Goal: Task Accomplishment & Management: Manage account settings

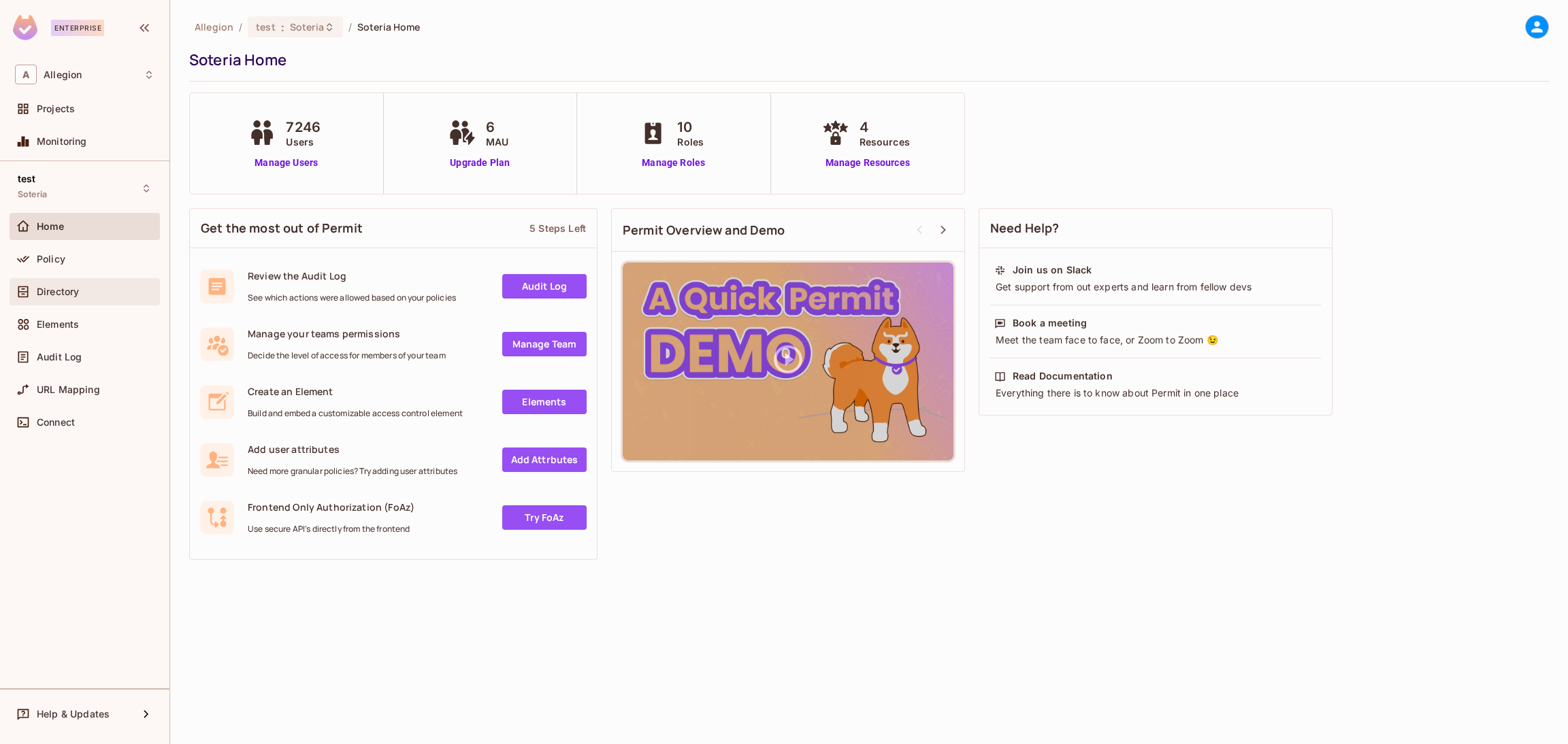
click at [44, 295] on span "Directory" at bounding box center [58, 292] width 42 height 11
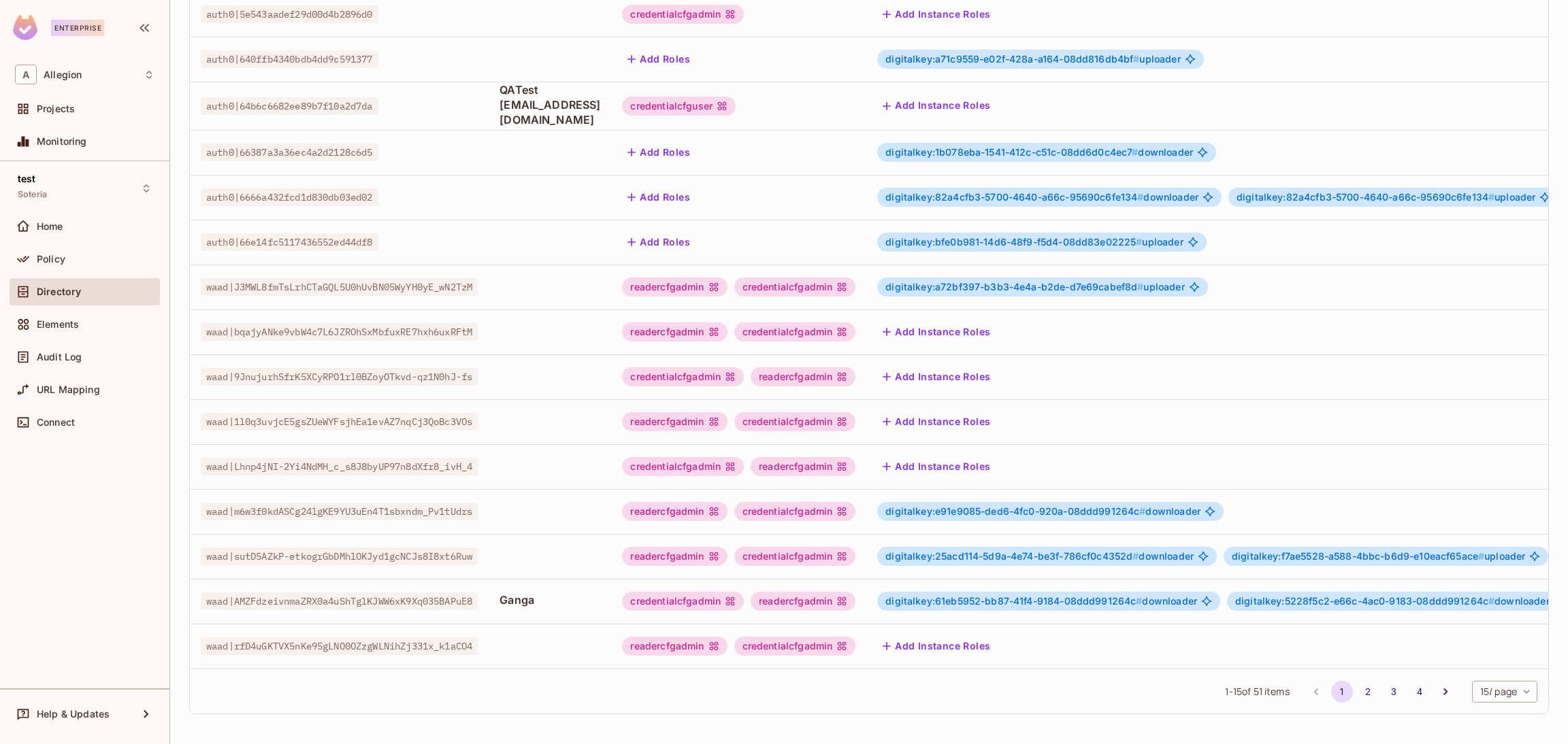
scroll to position [222, 0]
click at [1439, 690] on icon "Go to next page" at bounding box center [1445, 691] width 13 height 13
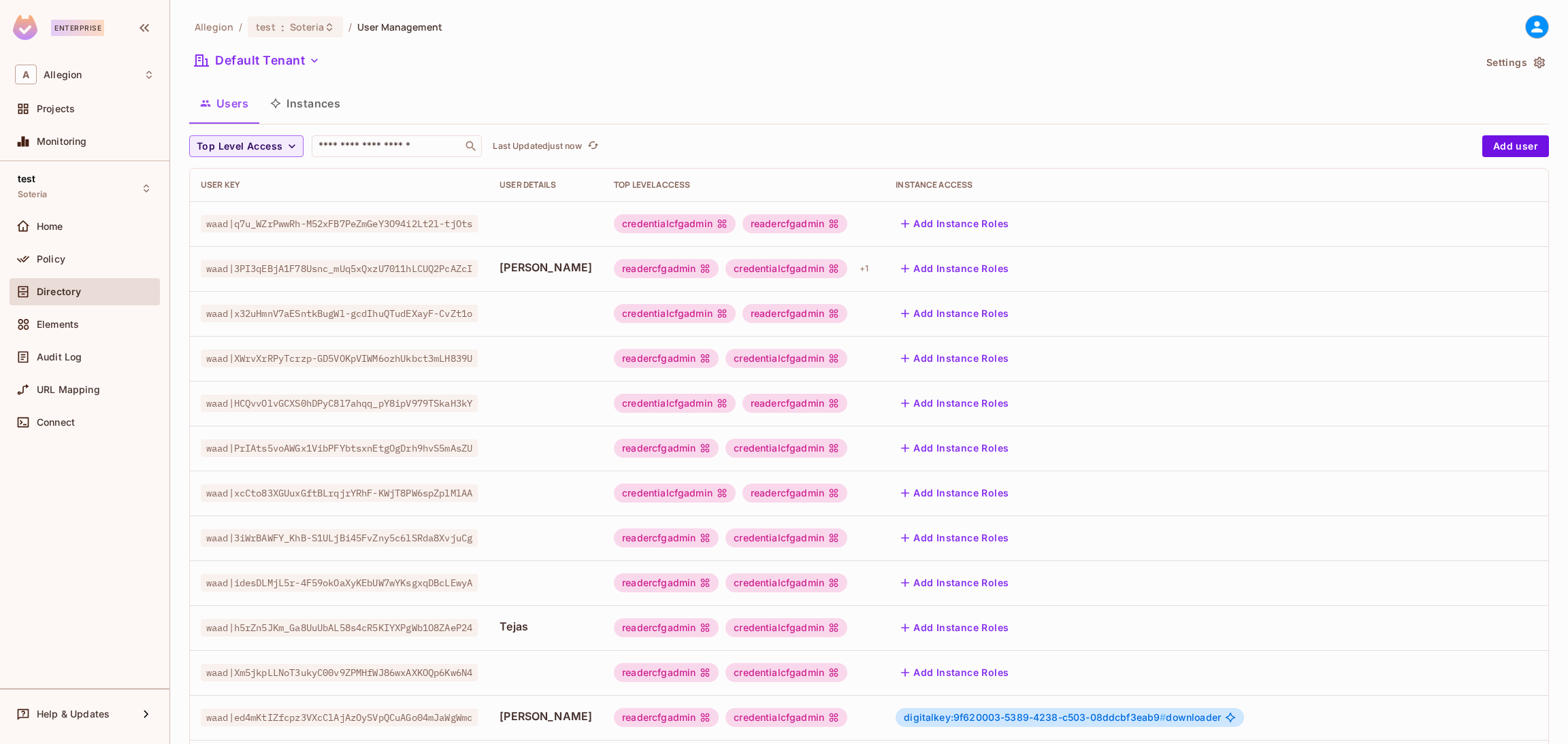
scroll to position [235, 0]
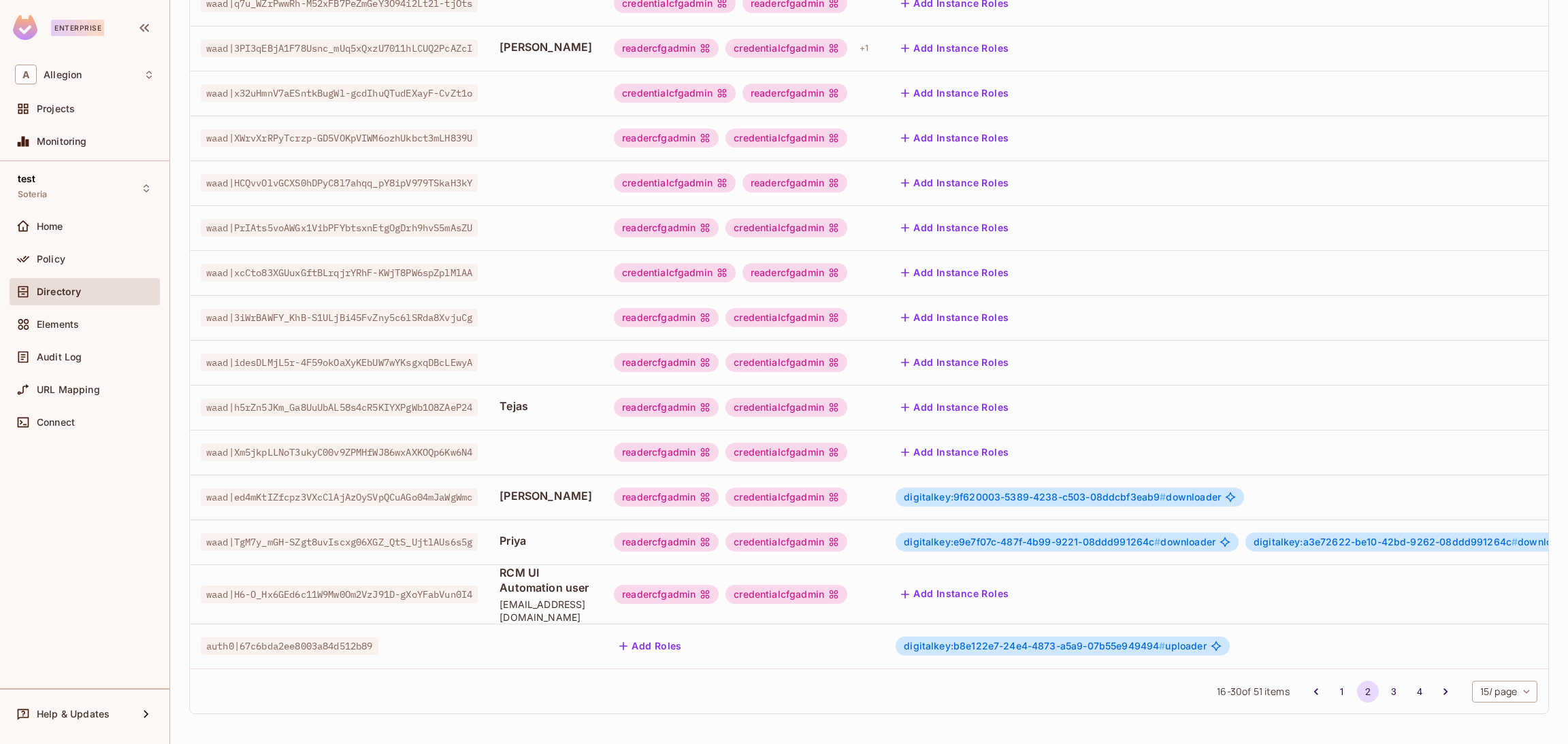
click at [847, 533] on div "credentialcfgadmin" at bounding box center [786, 542] width 122 height 19
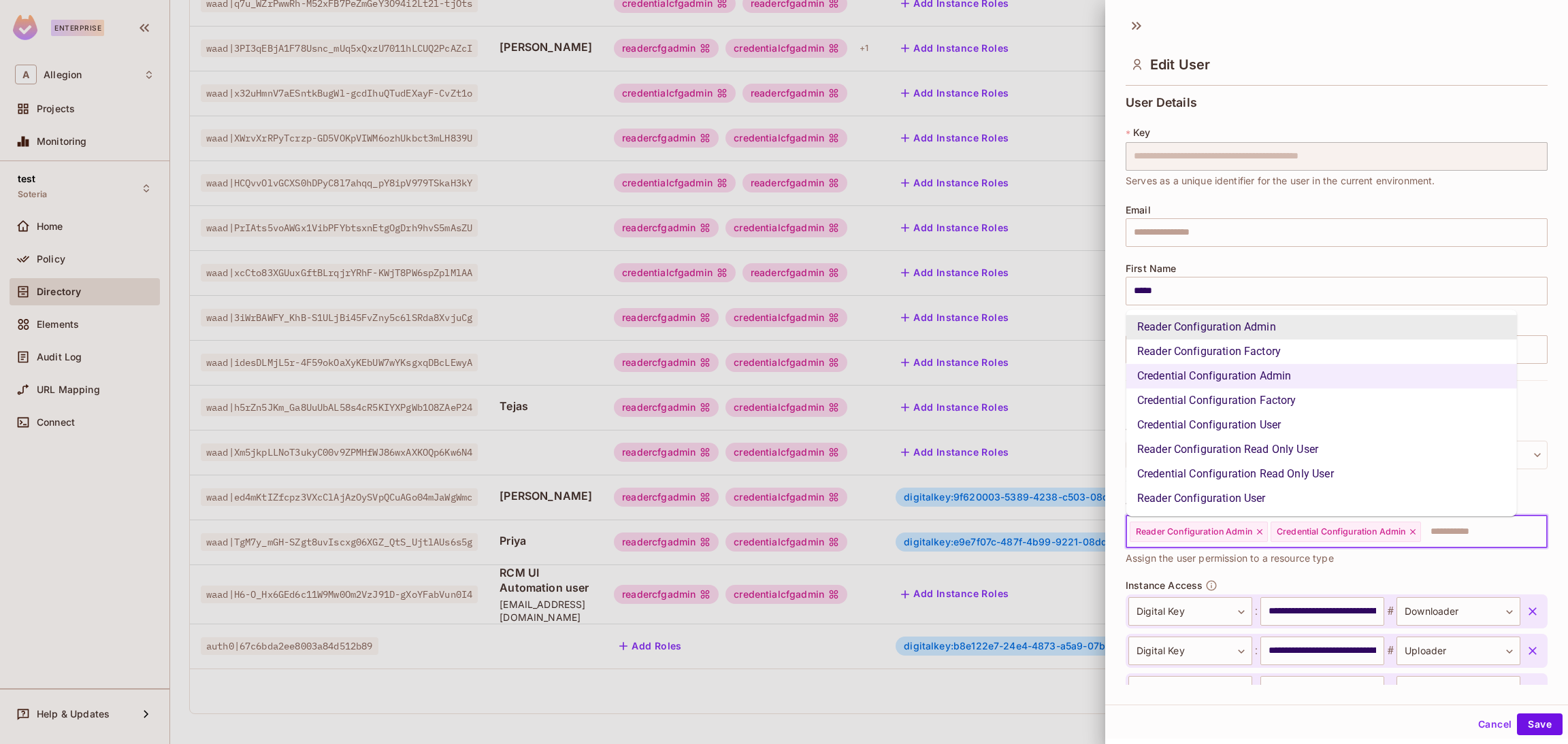
click at [1467, 534] on input "text" at bounding box center [1471, 531] width 99 height 27
click at [1245, 446] on li "Reader Configuration Read Only User" at bounding box center [1321, 450] width 390 height 24
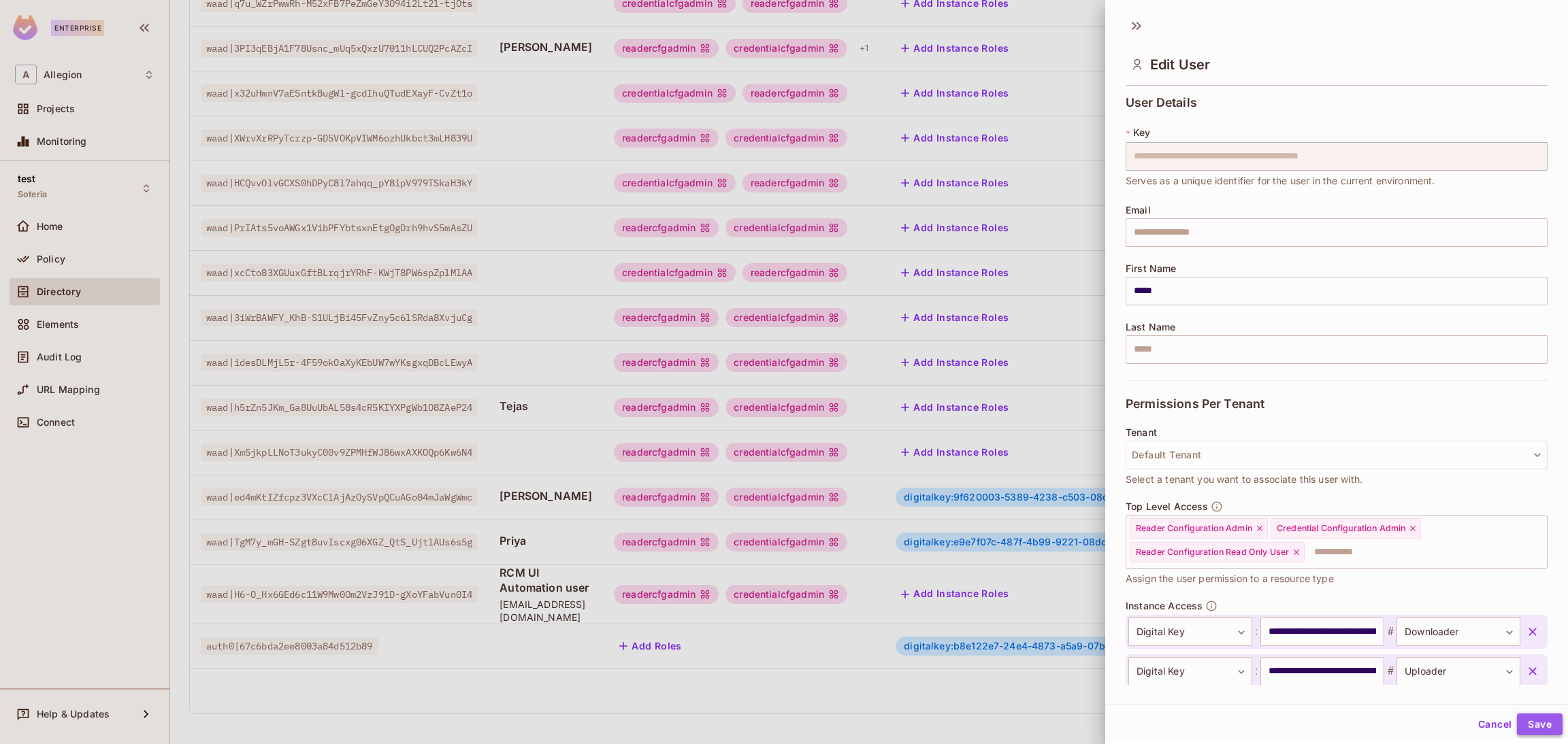
click at [1520, 728] on button "Save" at bounding box center [1540, 725] width 46 height 22
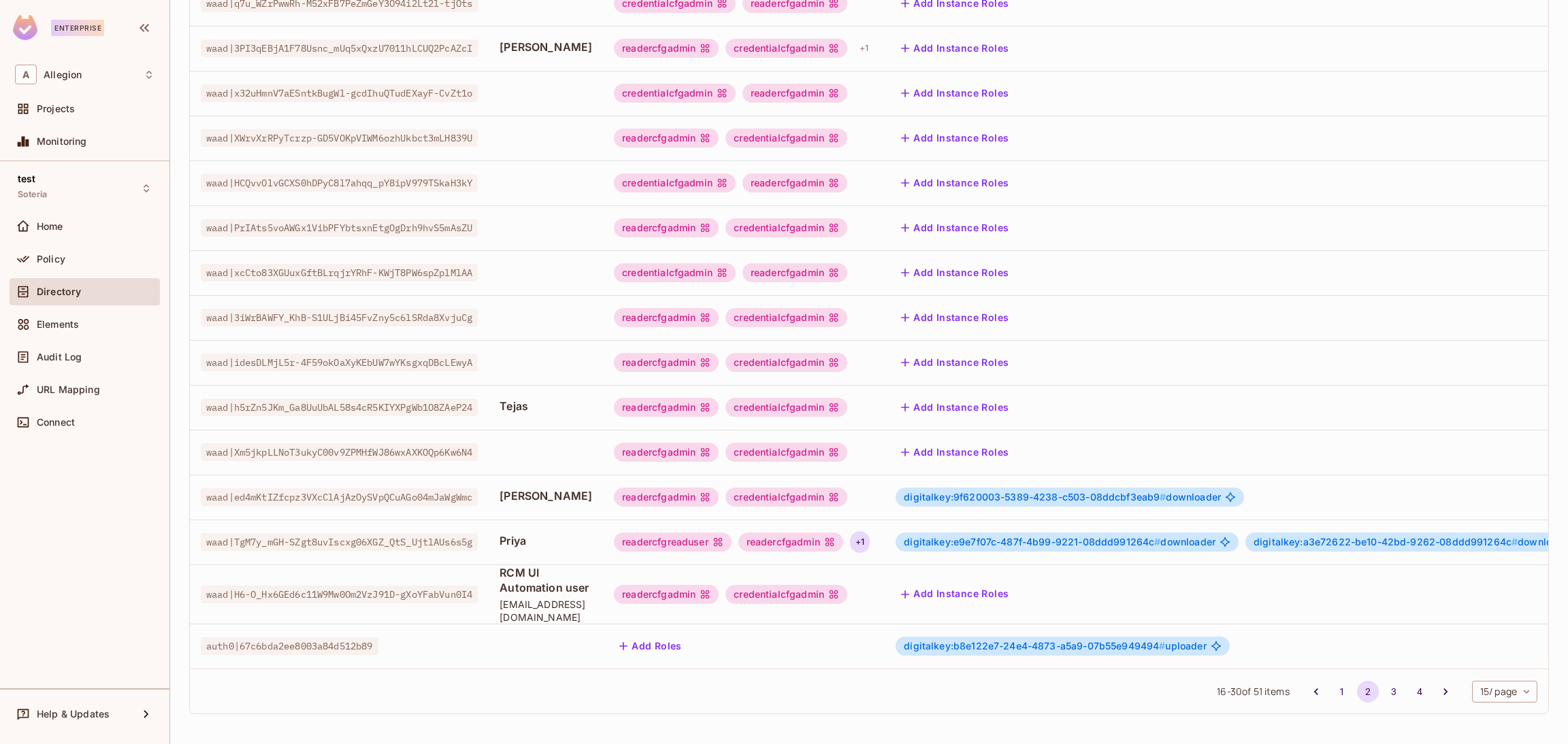
click at [870, 531] on div "+ 1" at bounding box center [860, 542] width 19 height 22
click at [951, 524] on div at bounding box center [784, 372] width 1568 height 744
click at [830, 533] on div "readercfgadmin" at bounding box center [791, 542] width 104 height 19
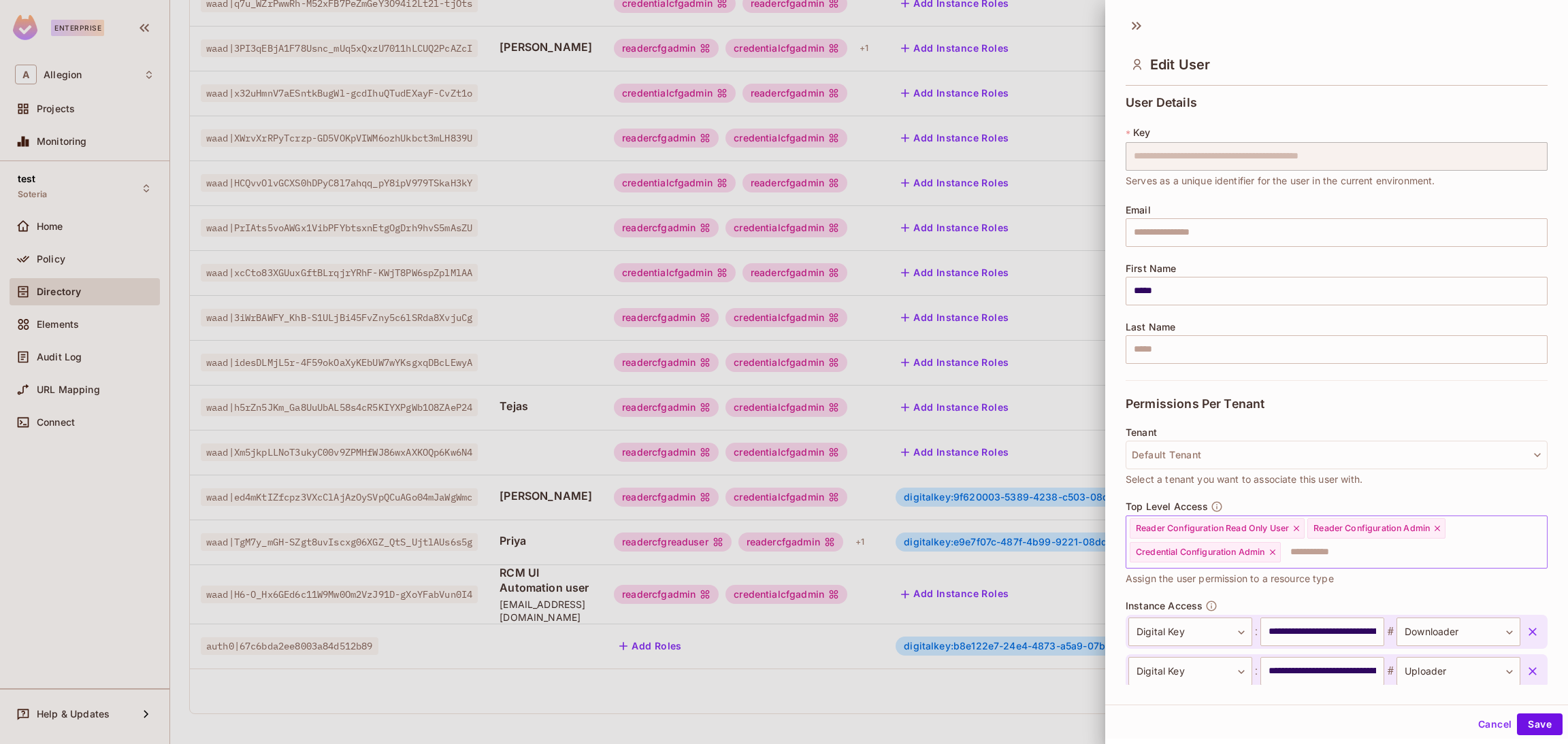
click at [1439, 531] on icon at bounding box center [1437, 528] width 9 height 9
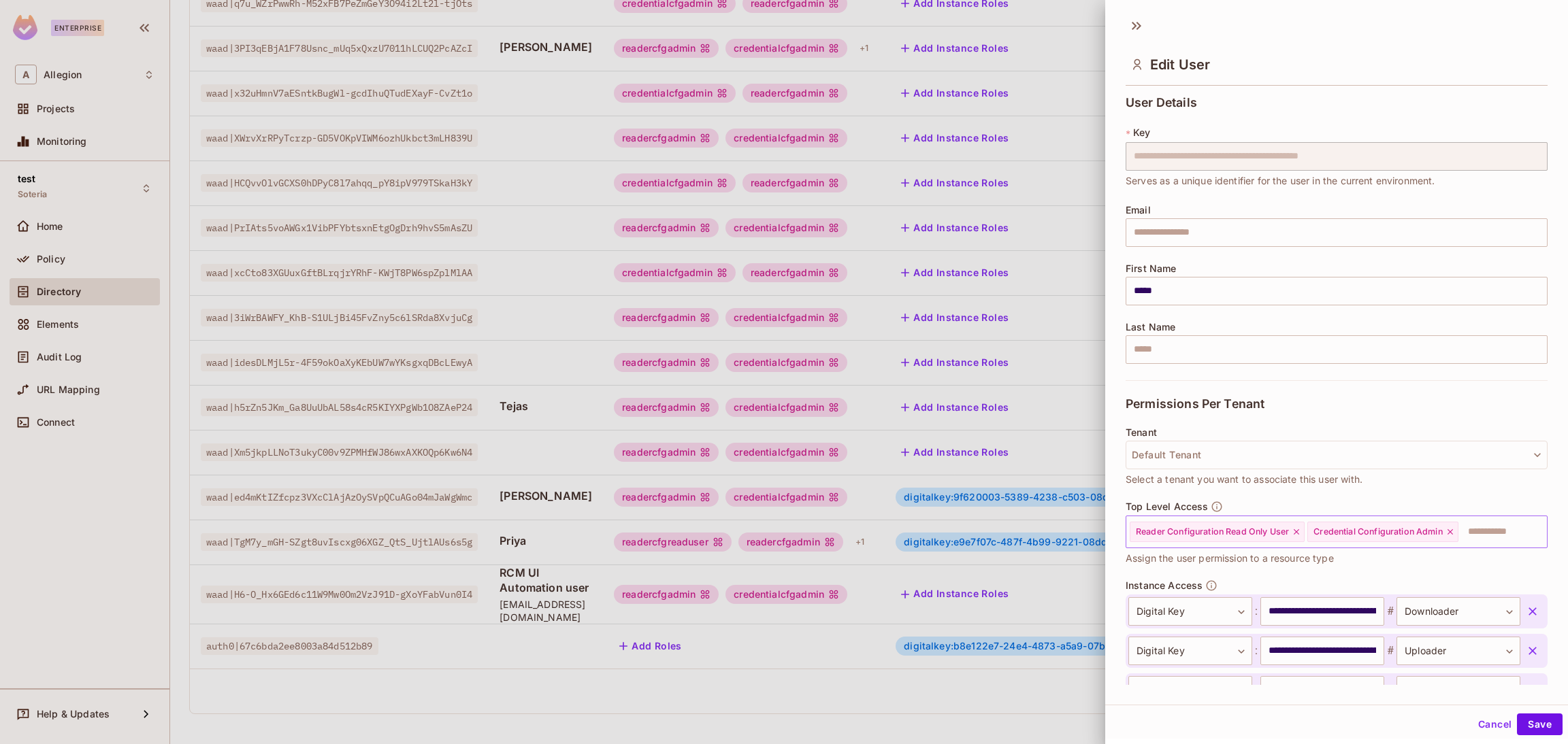
click at [1453, 530] on icon at bounding box center [1450, 531] width 5 height 5
click at [1536, 728] on button "Save" at bounding box center [1540, 725] width 46 height 22
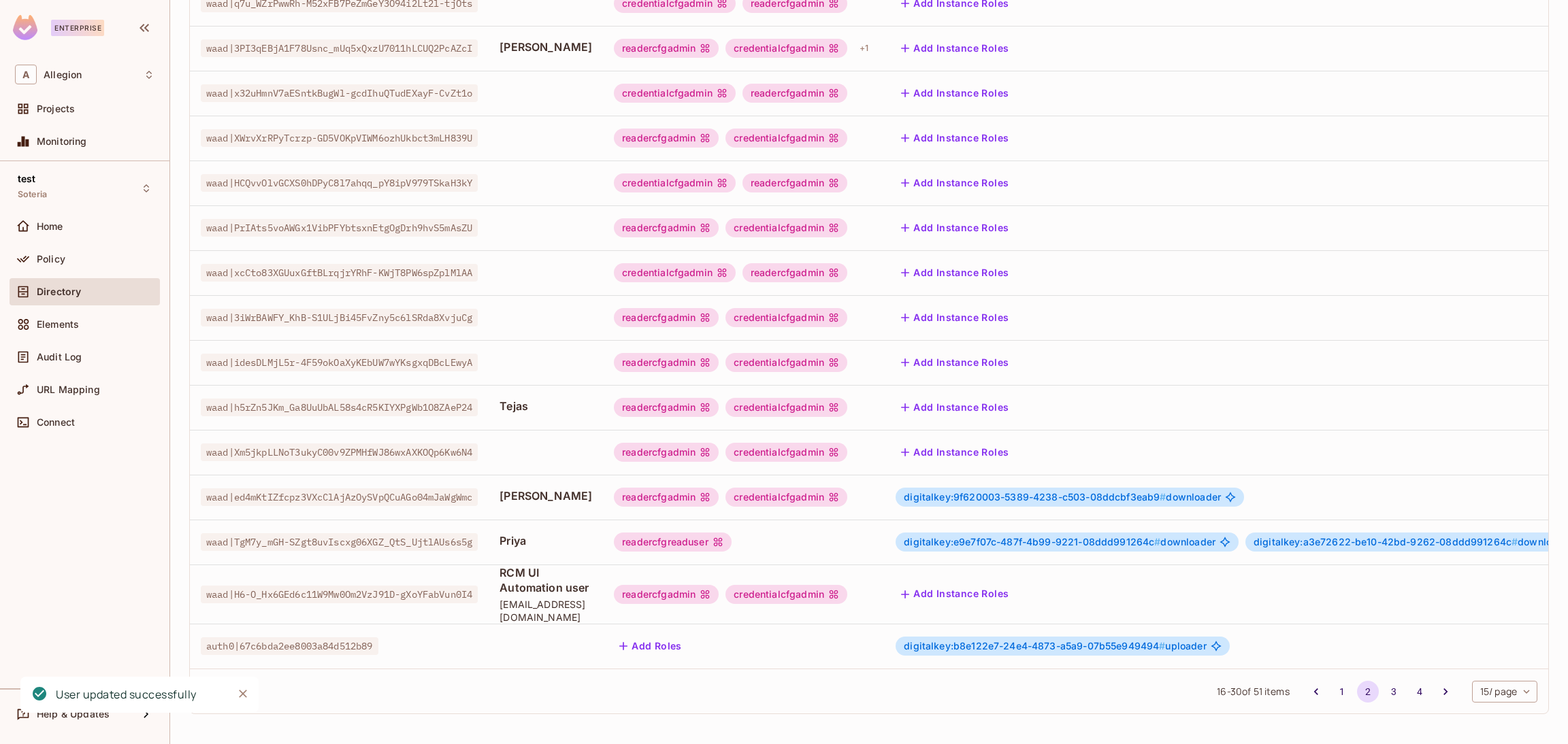
click at [941, 533] on div "digitalkey:e9e7f07c-487f-4b99-9221-08ddd991264c # downloader" at bounding box center [1067, 542] width 343 height 19
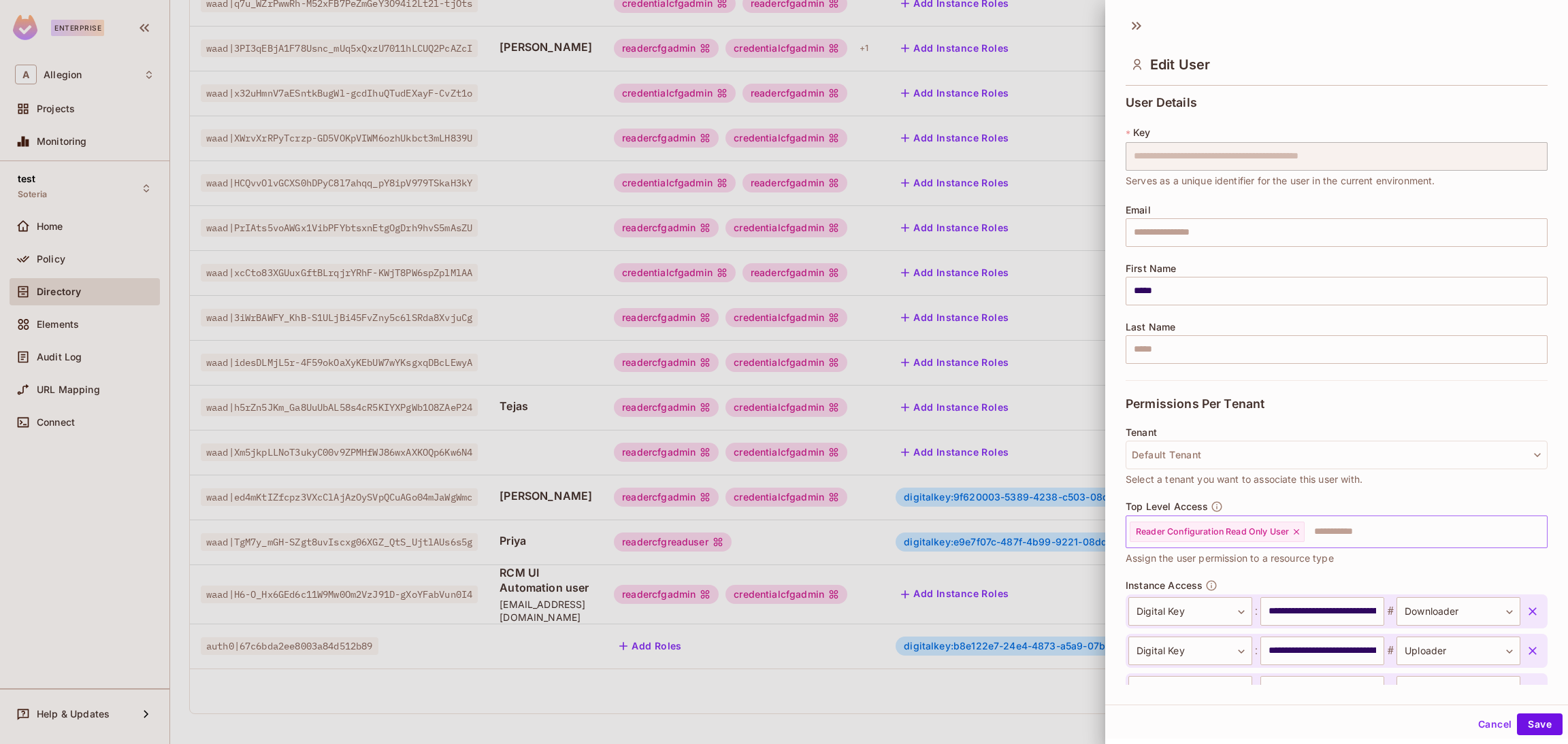
click at [1301, 531] on icon at bounding box center [1297, 532] width 9 height 9
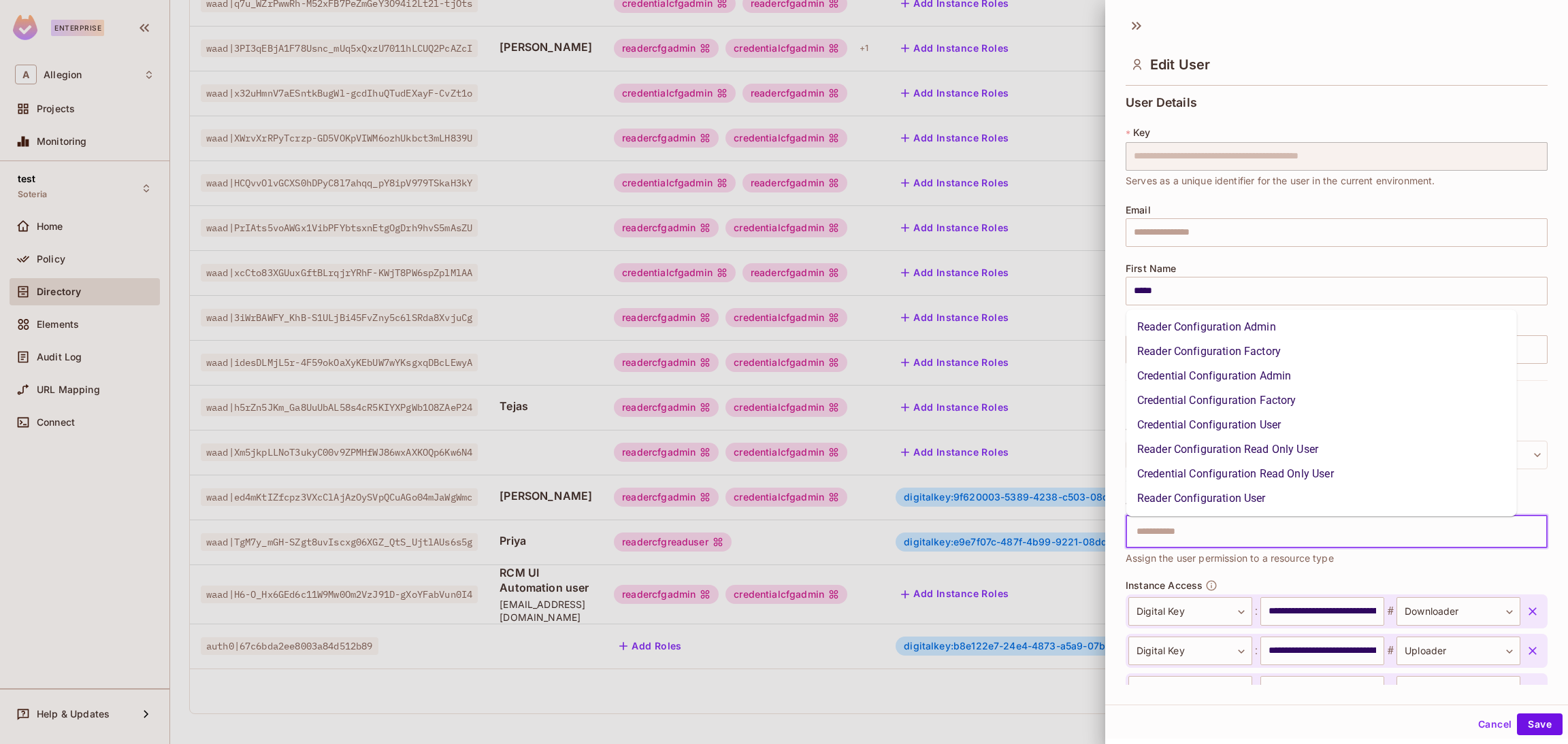
click at [1301, 531] on input "text" at bounding box center [1325, 531] width 393 height 27
click at [1233, 326] on li "Reader Configuration Admin" at bounding box center [1321, 326] width 390 height 24
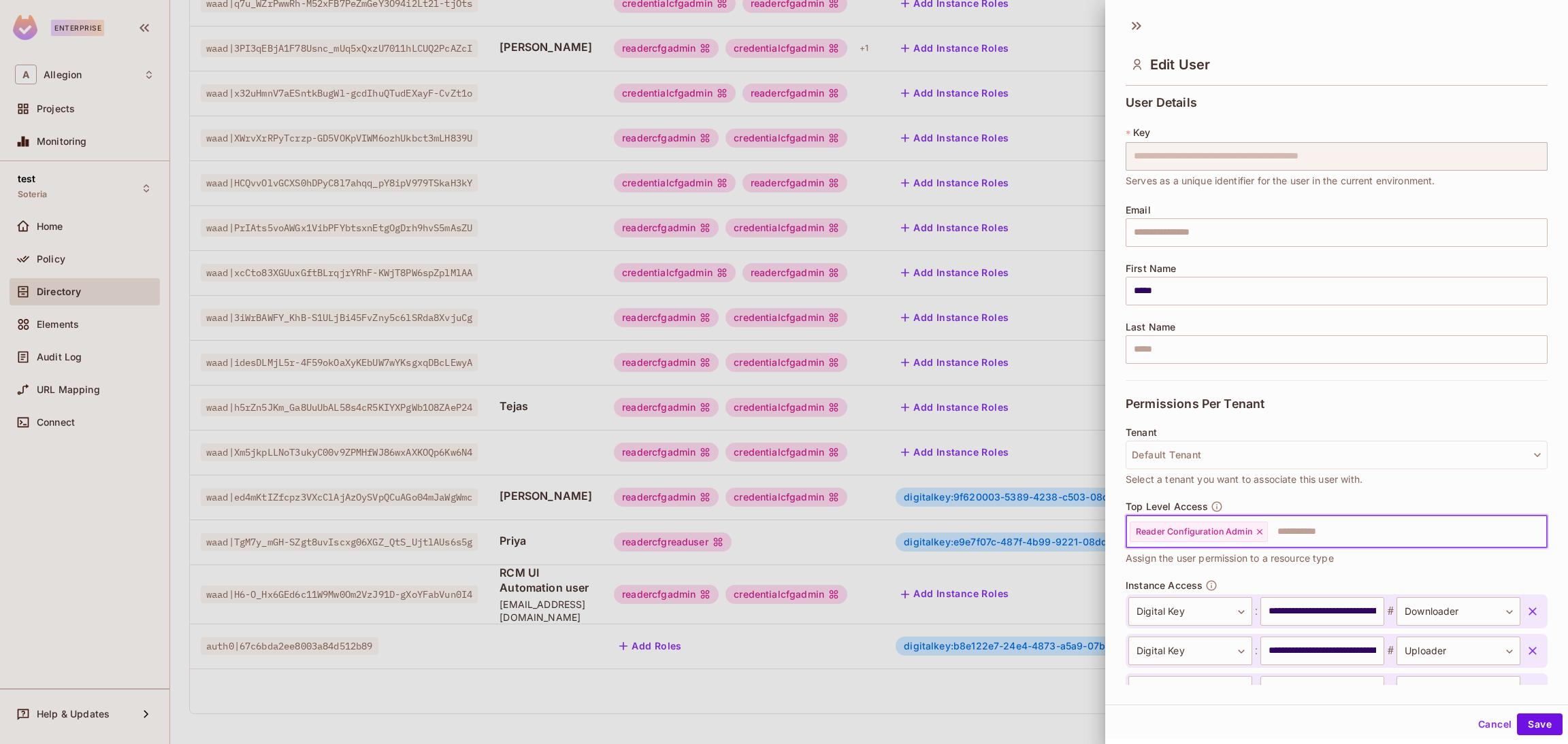
click at [1323, 531] on input "text" at bounding box center [1395, 531] width 252 height 27
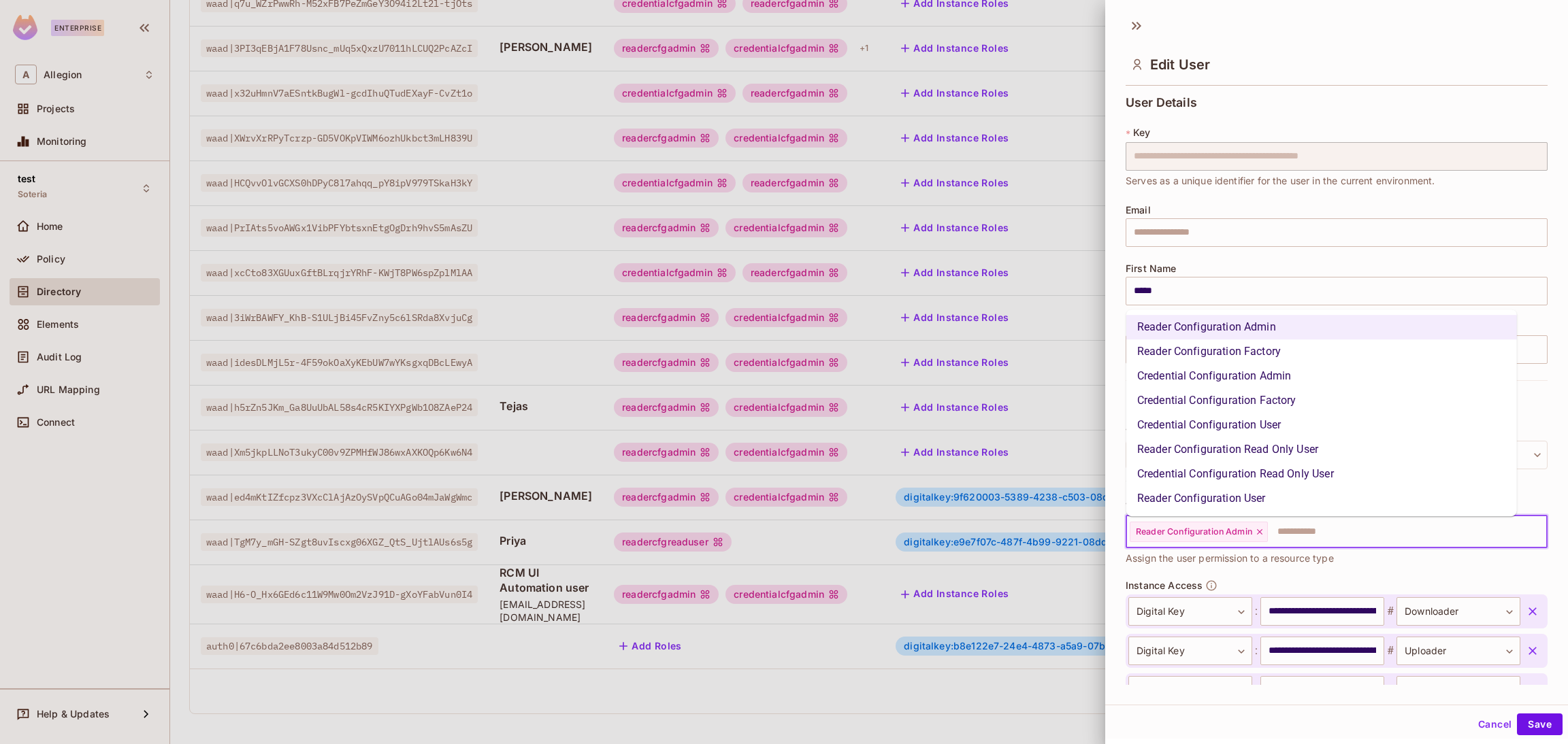
click at [1231, 372] on li "Credential Configuration Admin" at bounding box center [1321, 376] width 390 height 24
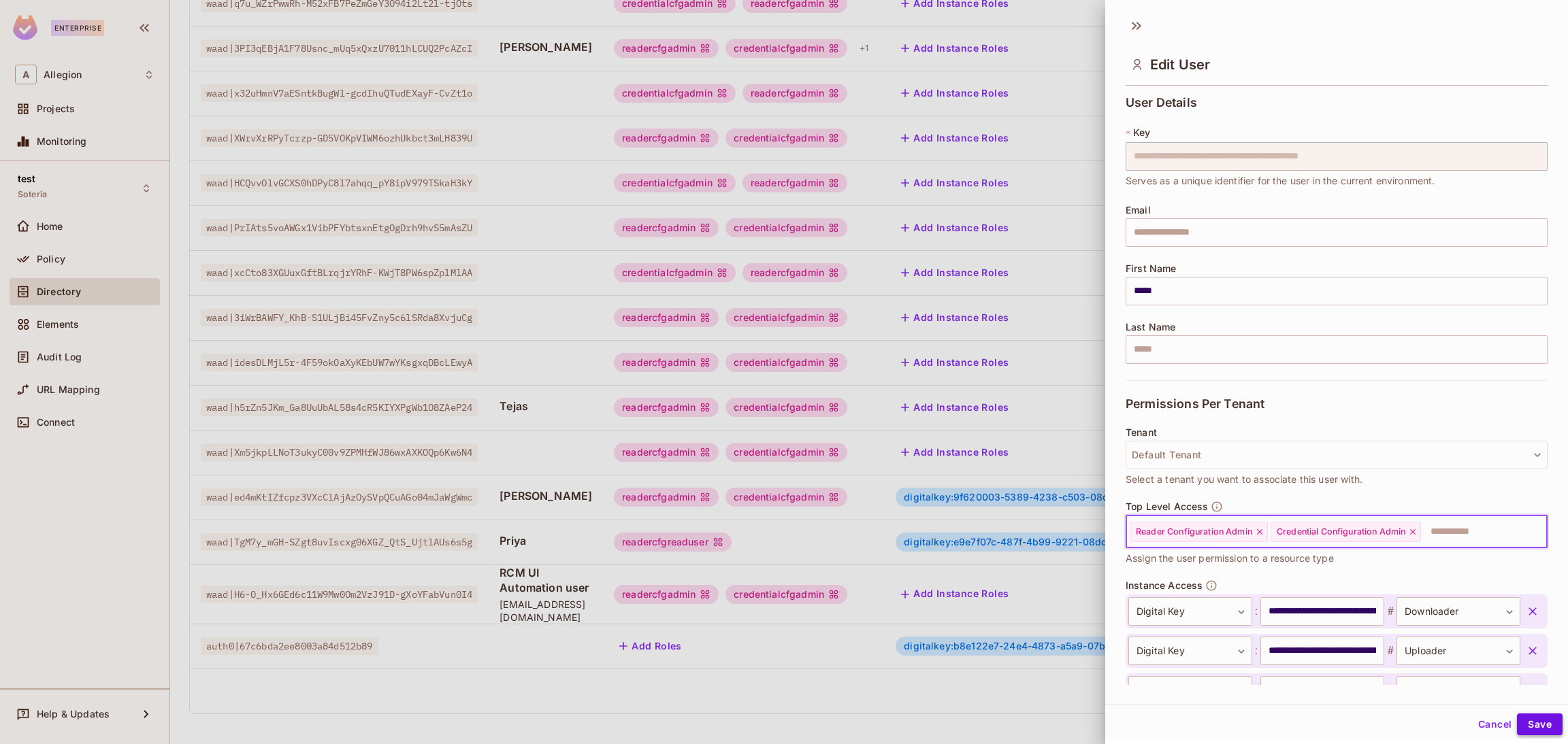
click at [1517, 728] on button "Save" at bounding box center [1540, 725] width 46 height 22
